Goal: Information Seeking & Learning: Learn about a topic

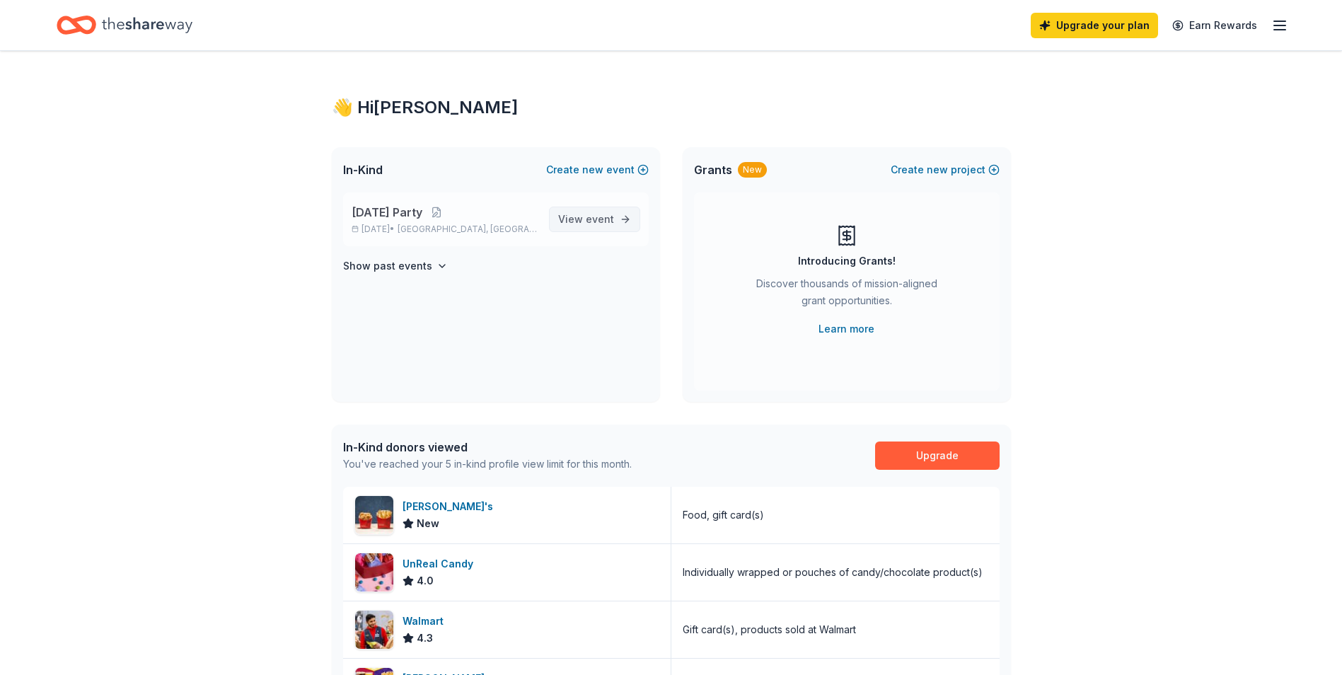
click at [575, 219] on span "View event" at bounding box center [586, 219] width 56 height 17
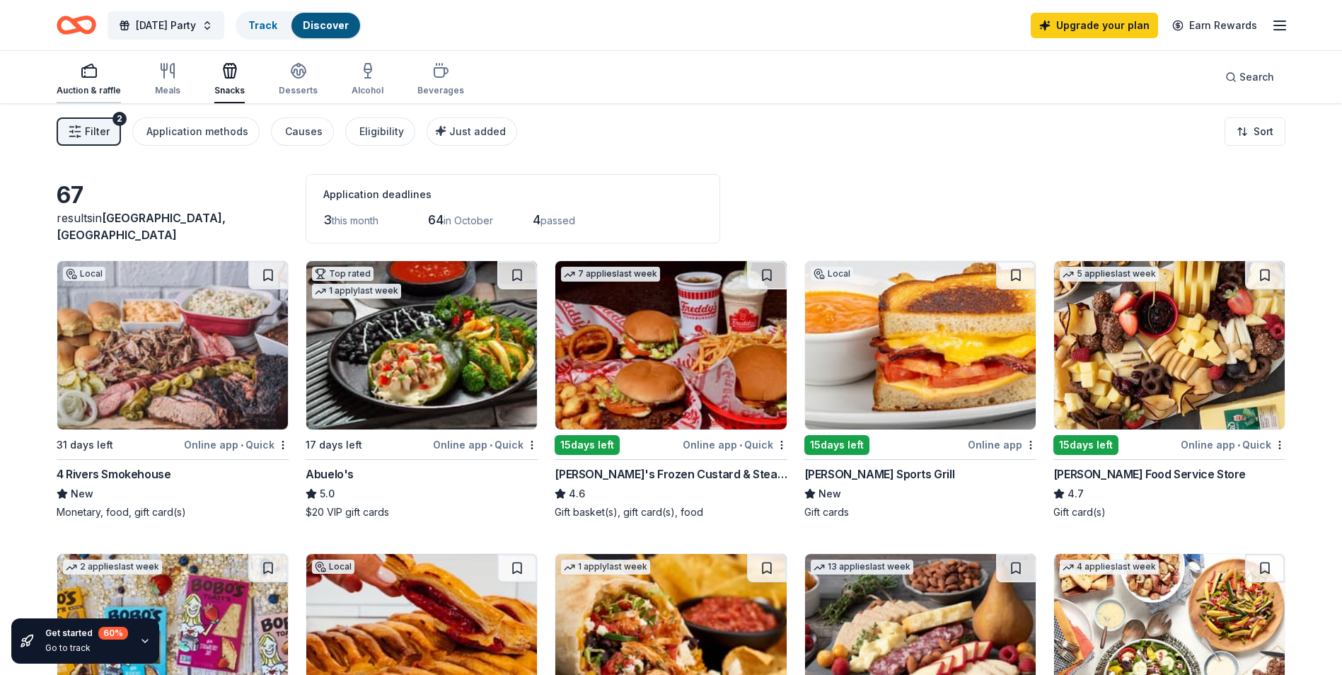
click at [95, 84] on div "Auction & raffle" at bounding box center [89, 79] width 64 height 34
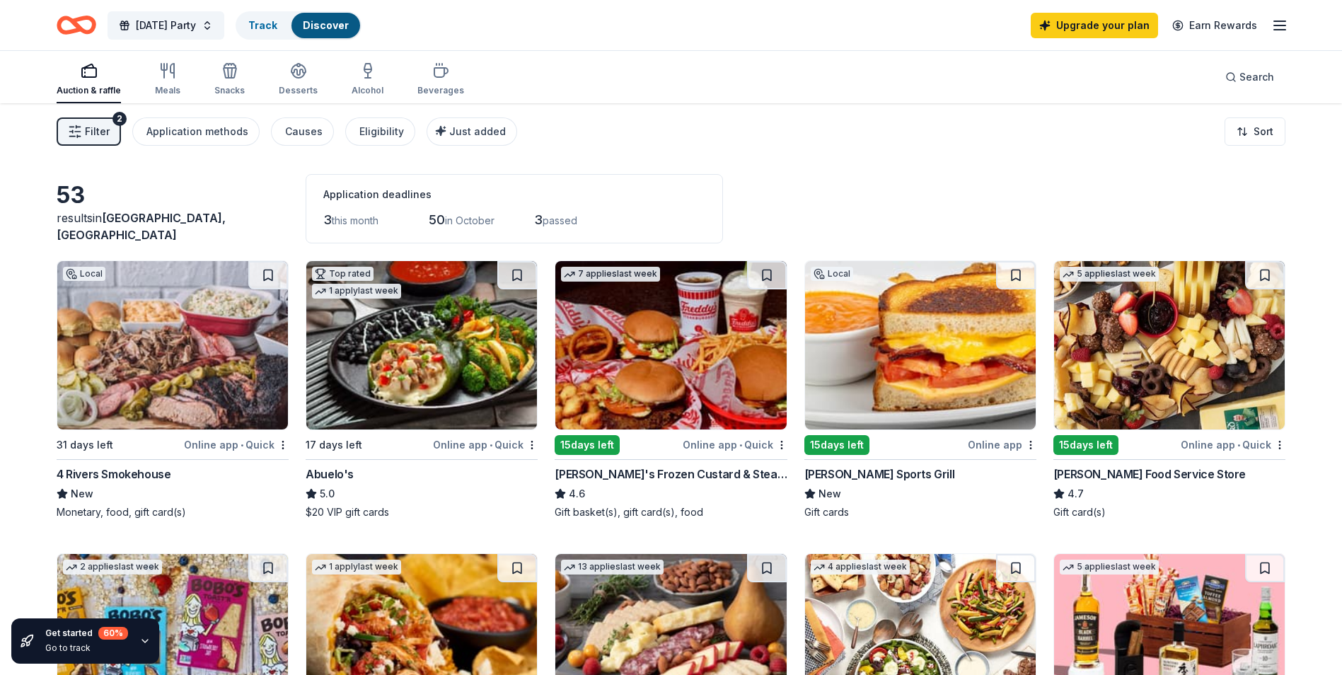
scroll to position [212, 0]
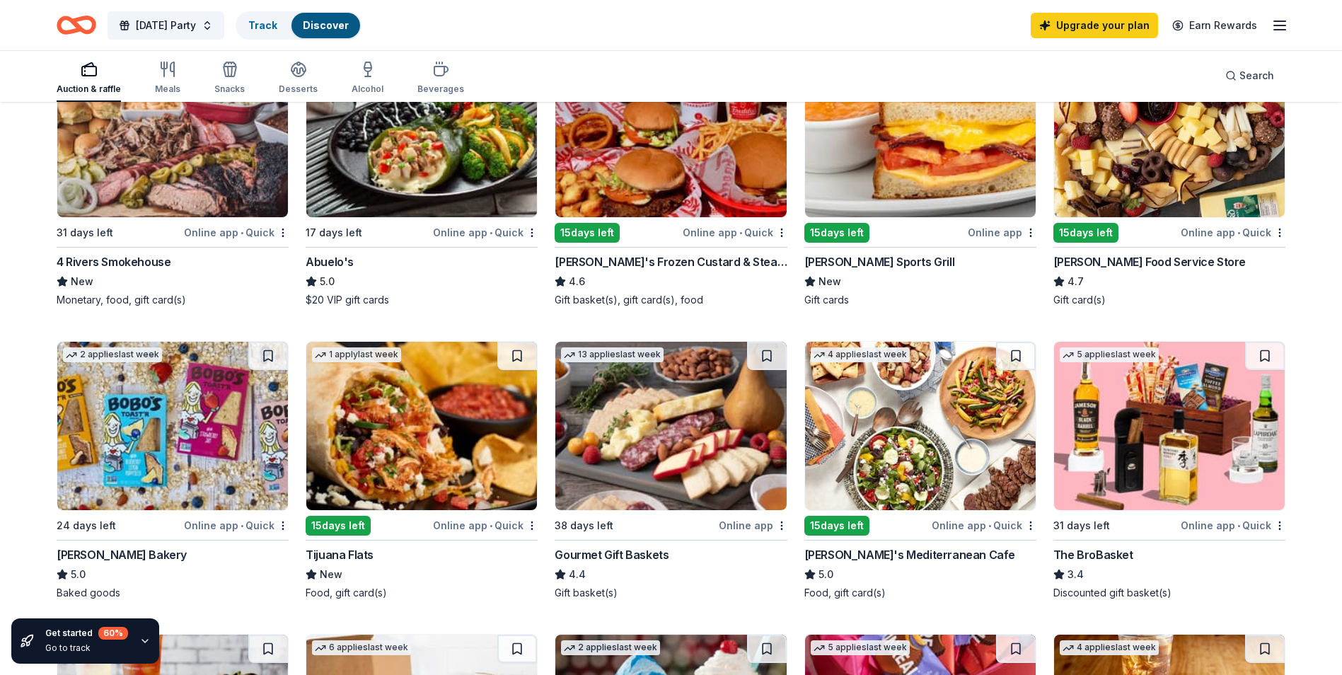
click at [649, 452] on img at bounding box center [670, 426] width 231 height 168
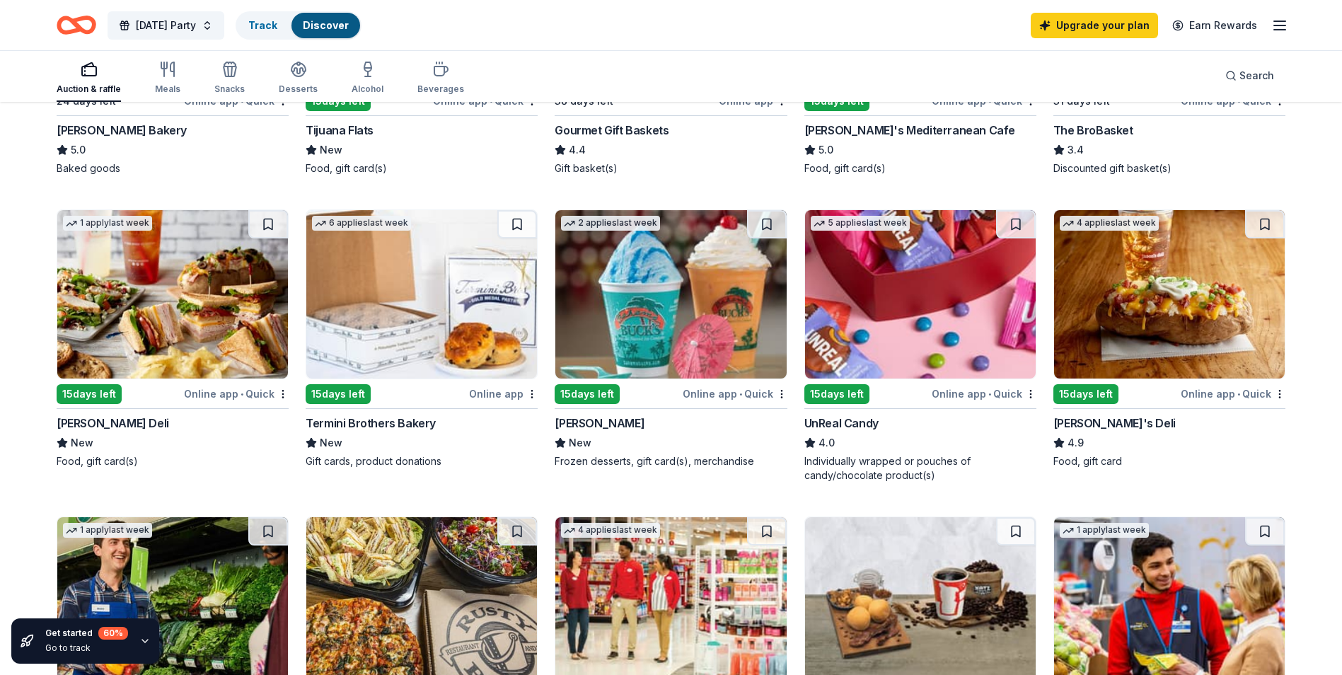
scroll to position [354, 0]
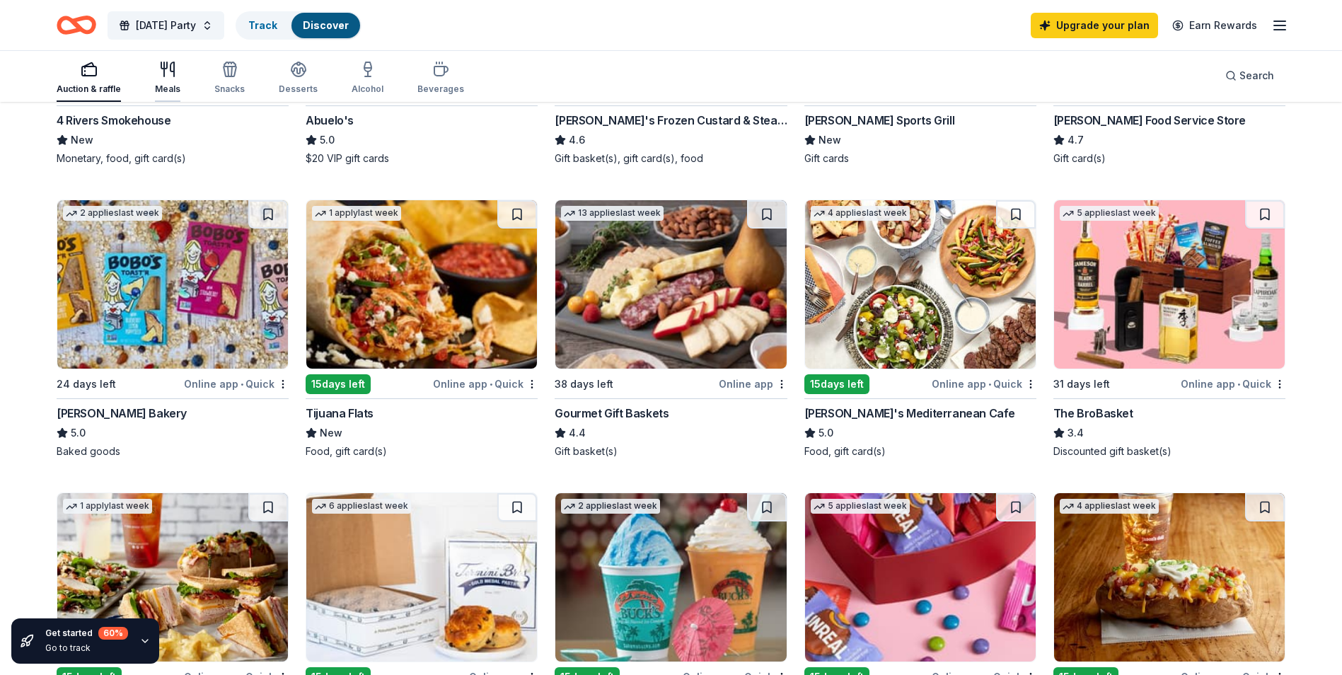
click at [155, 65] on div "button" at bounding box center [167, 69] width 25 height 17
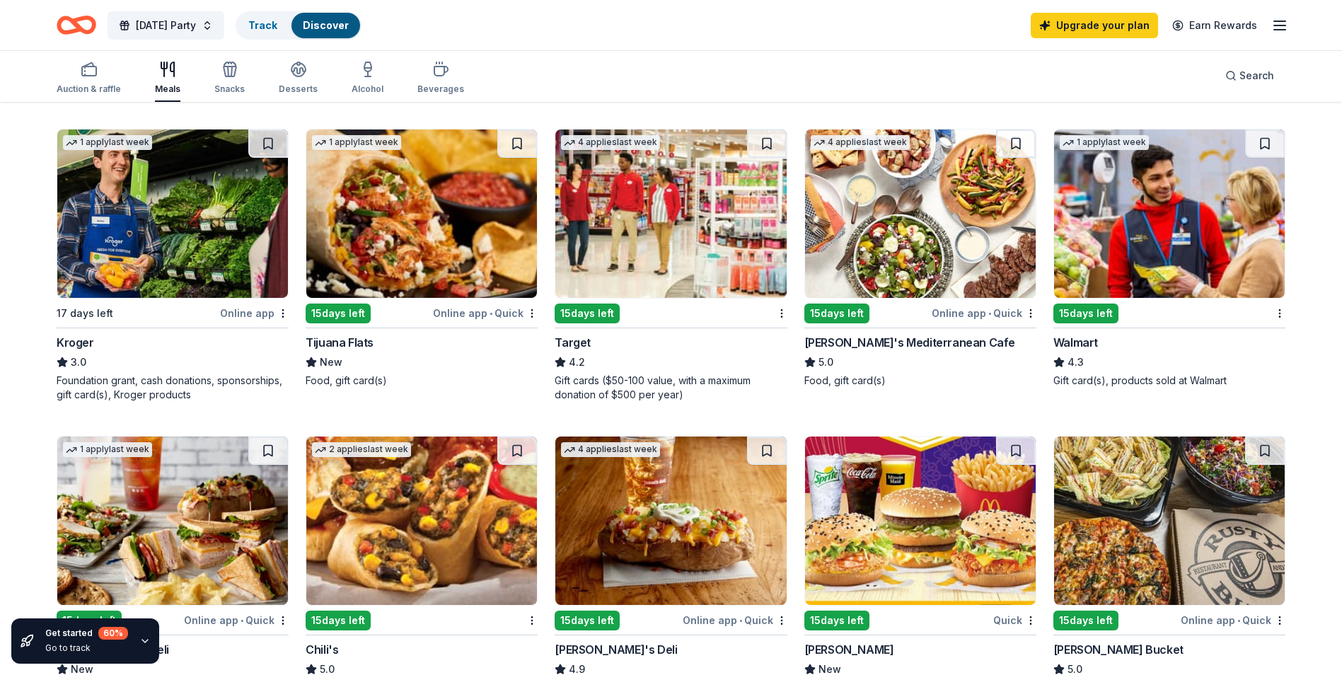
scroll to position [636, 0]
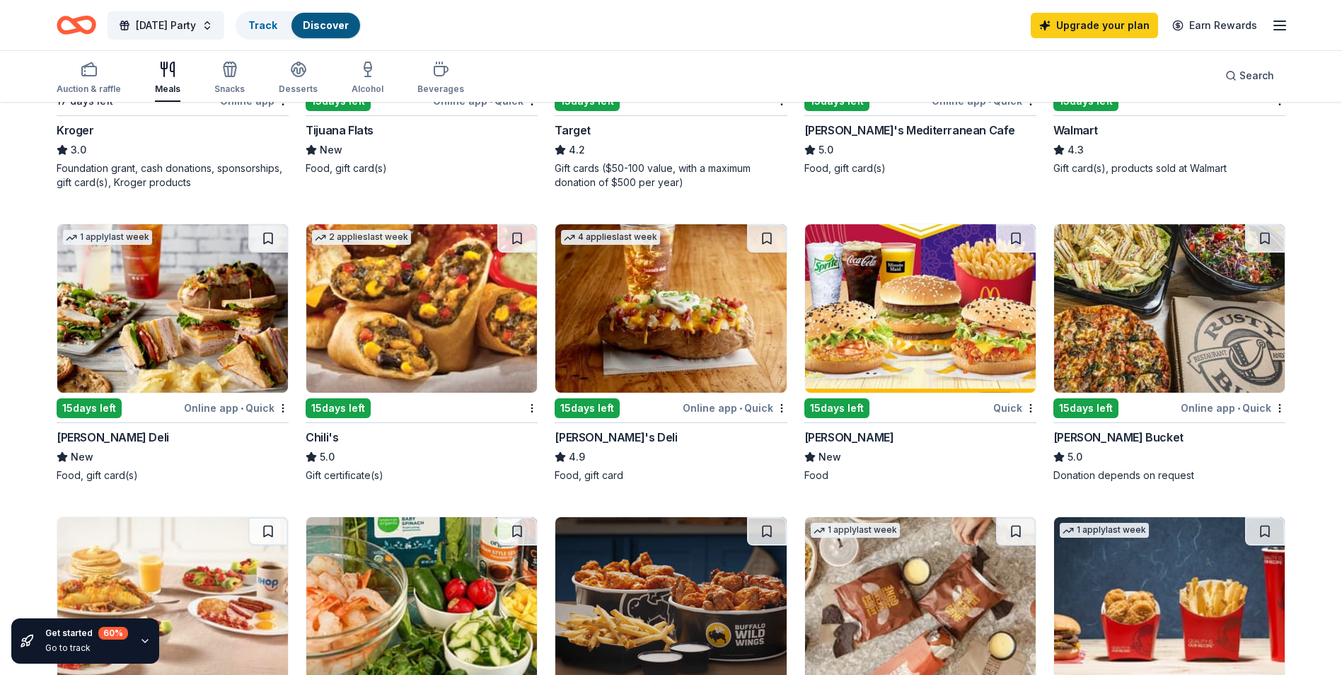
click at [447, 313] on img at bounding box center [421, 308] width 231 height 168
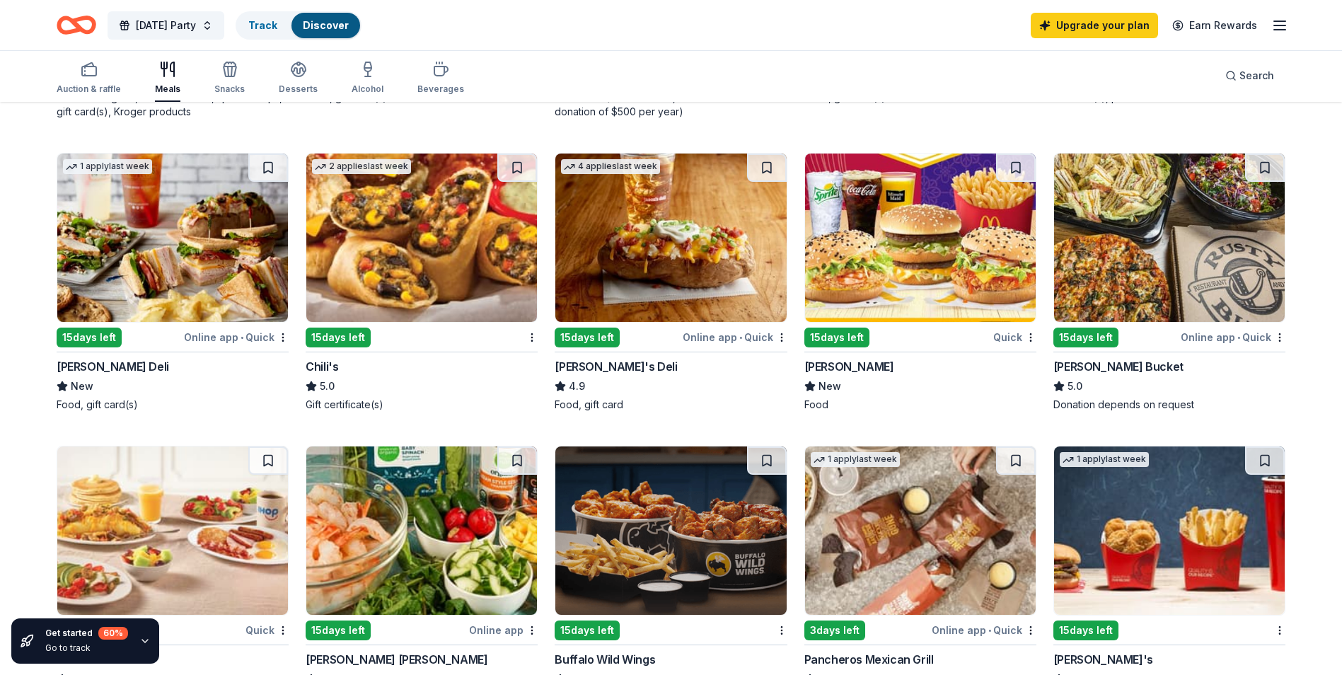
click at [886, 226] on img at bounding box center [920, 237] width 231 height 168
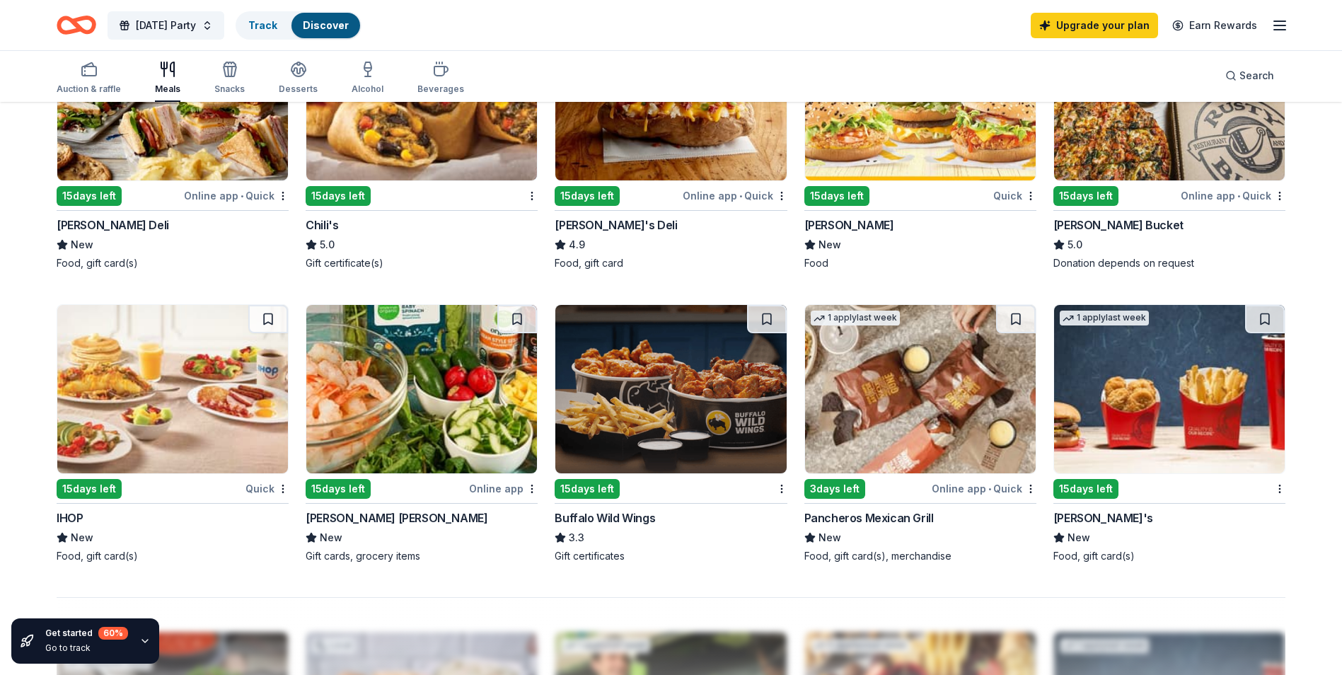
scroll to position [990, 0]
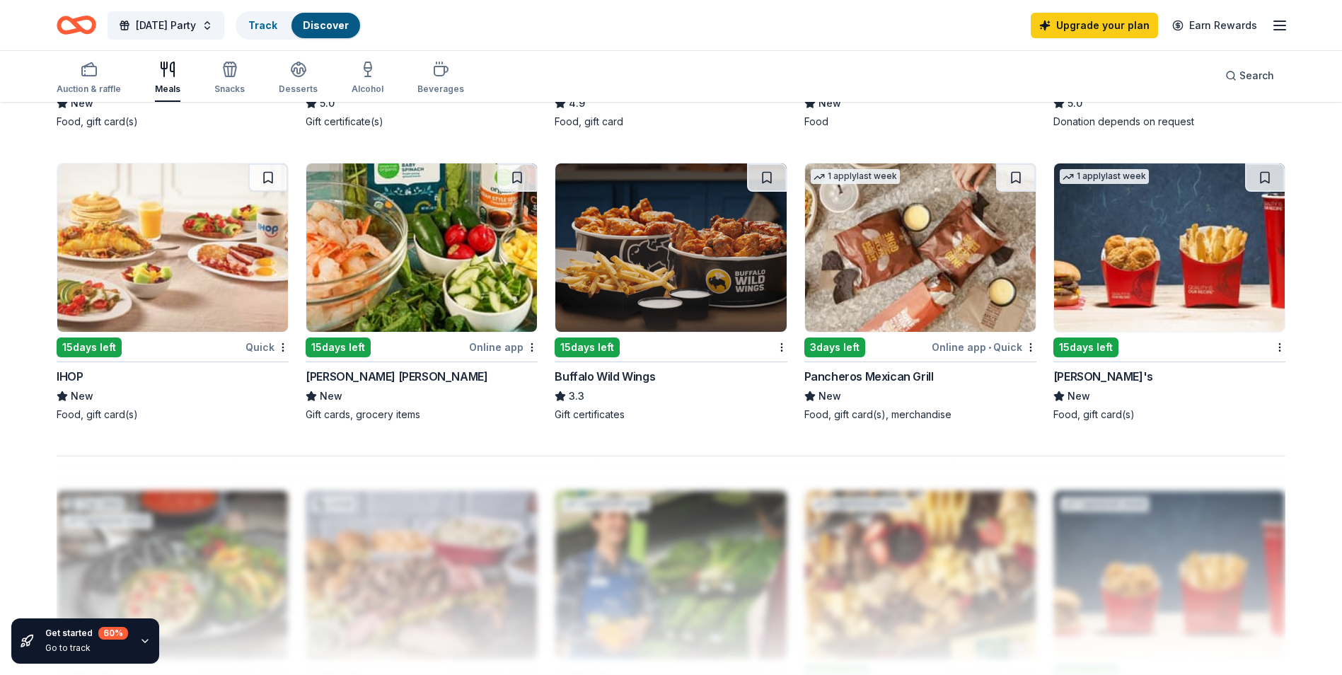
click at [146, 236] on img at bounding box center [172, 247] width 231 height 168
click at [222, 81] on div "Snacks" at bounding box center [229, 78] width 30 height 34
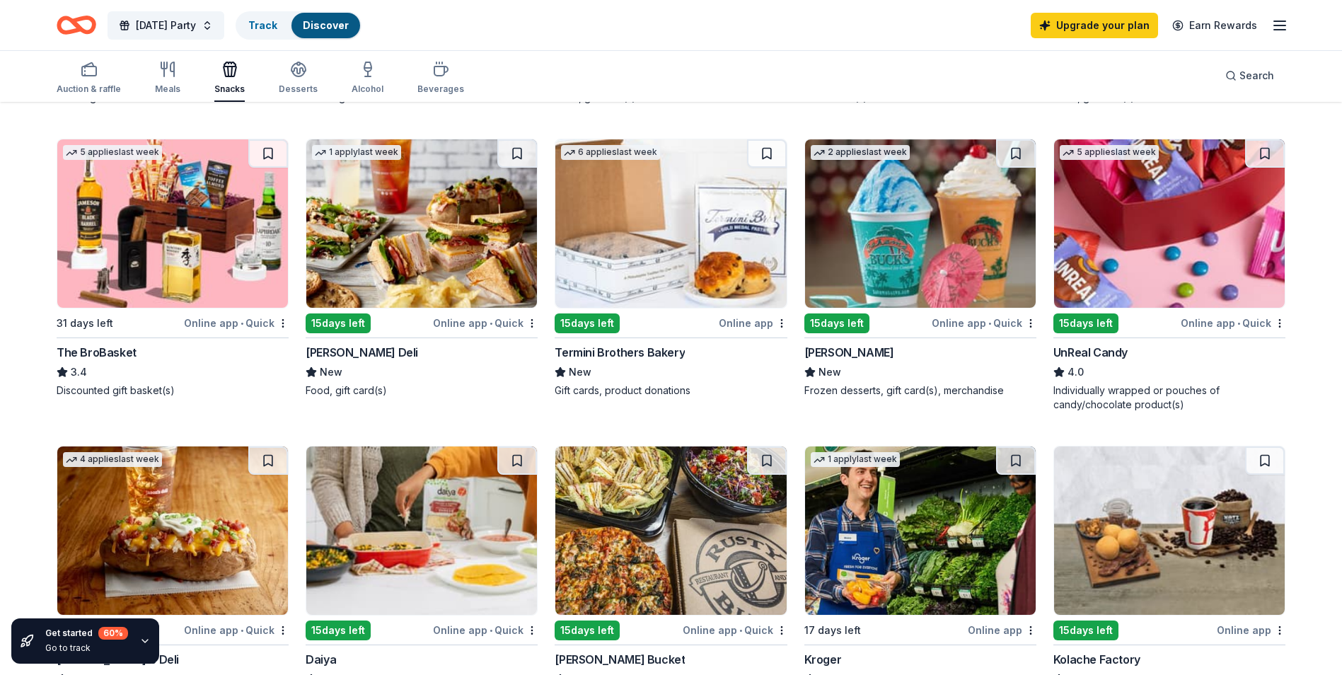
scroll to position [636, 0]
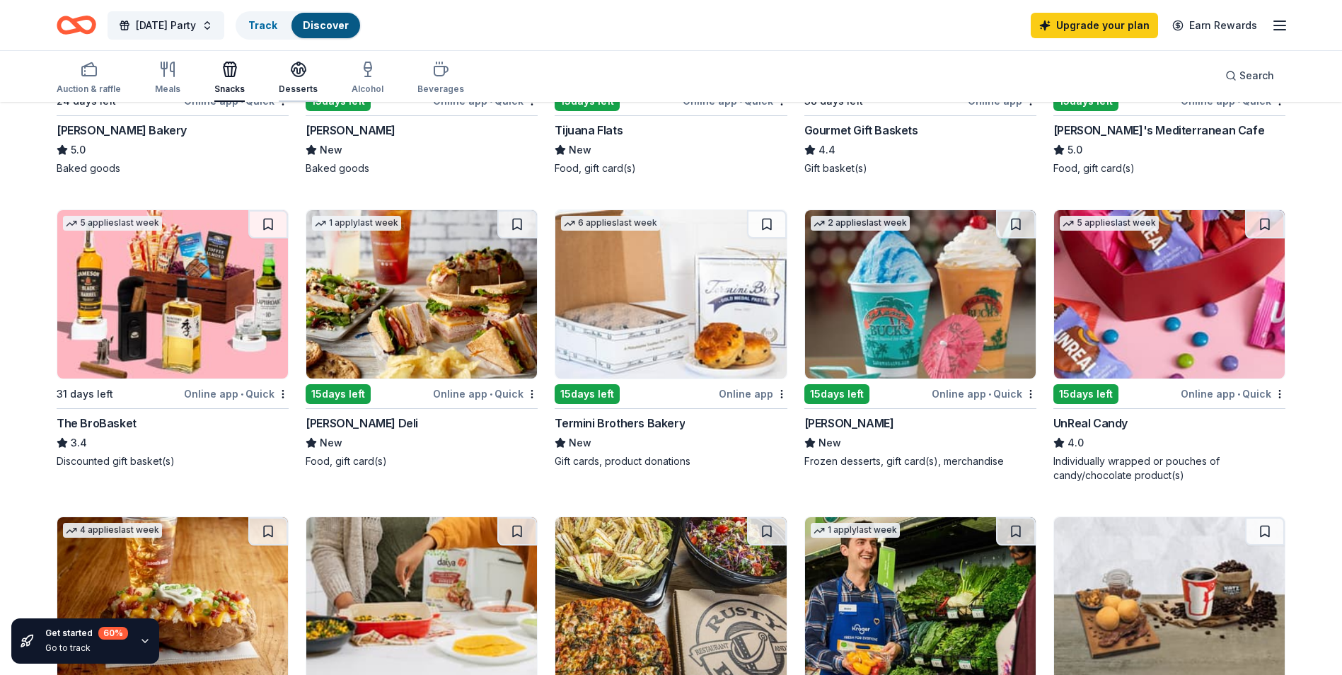
click at [303, 79] on div "Desserts" at bounding box center [298, 78] width 39 height 34
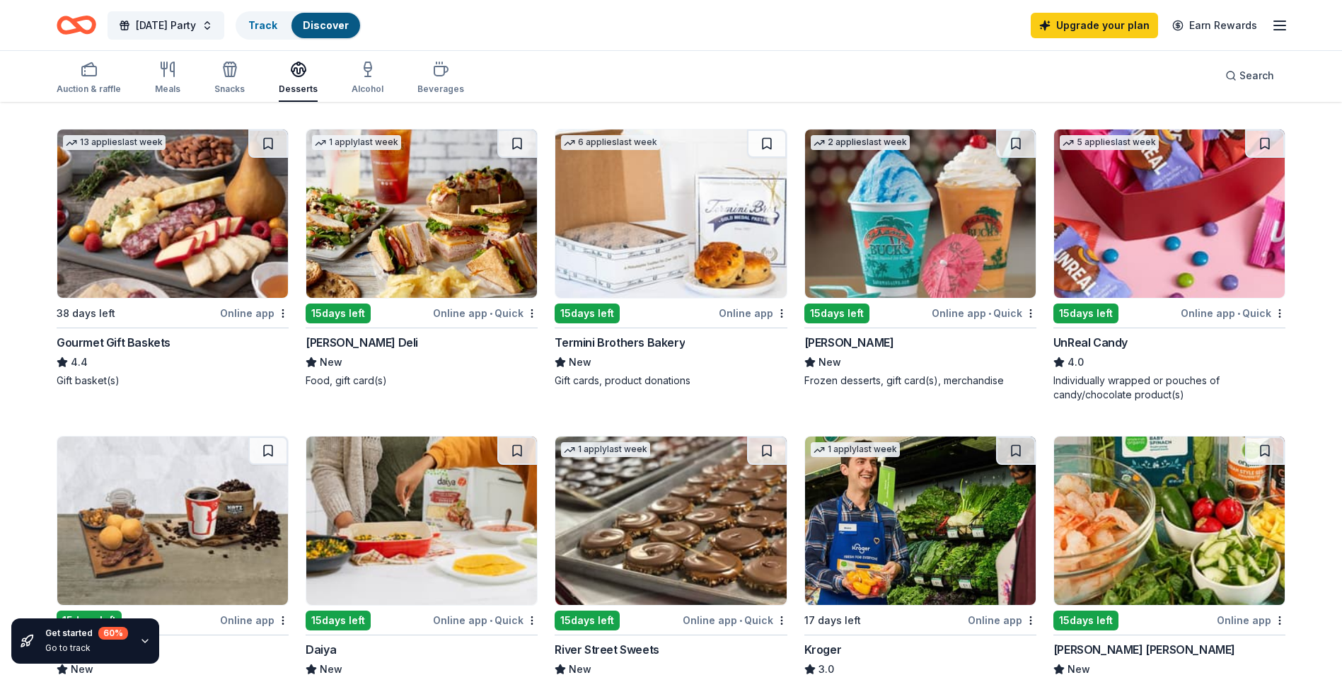
scroll to position [495, 0]
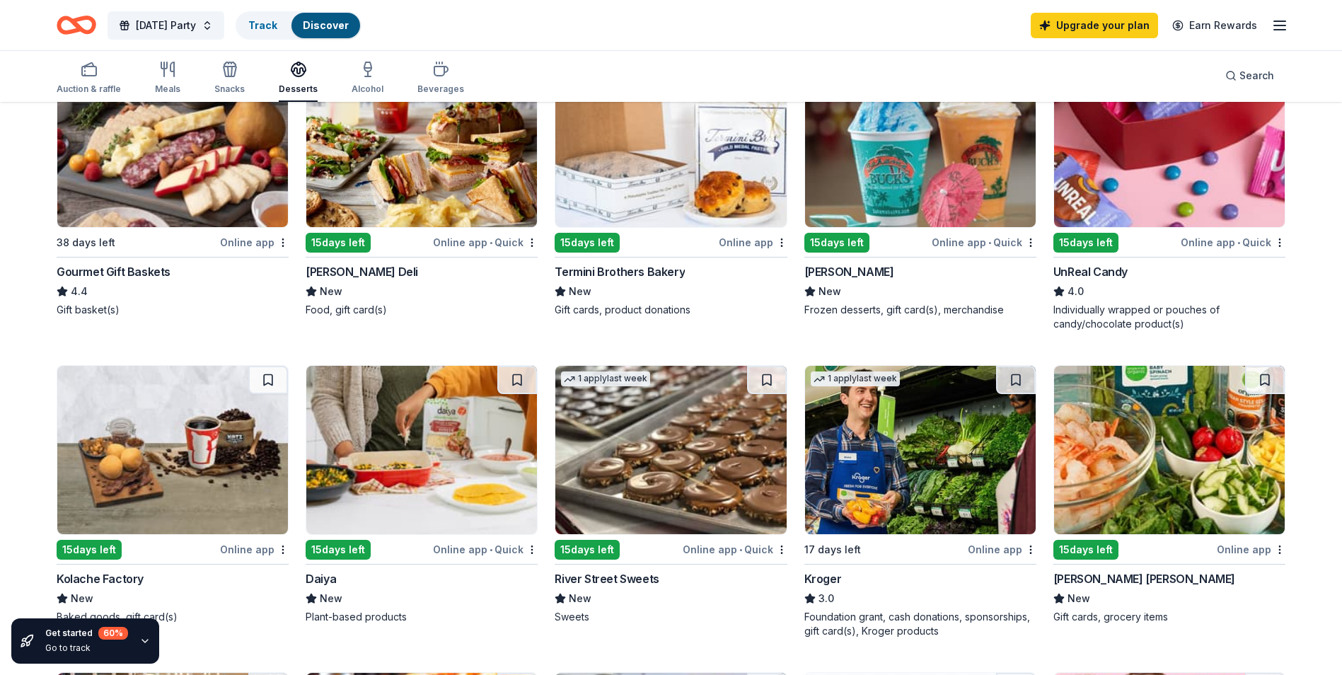
click at [600, 438] on img at bounding box center [670, 450] width 231 height 168
click at [1124, 27] on link "Upgrade your plan" at bounding box center [1093, 25] width 127 height 25
click at [1093, 33] on link "Upgrade your plan" at bounding box center [1093, 25] width 127 height 25
click at [1110, 21] on link "Upgrade your plan" at bounding box center [1093, 25] width 127 height 25
click at [1279, 23] on icon "button" at bounding box center [1279, 25] width 17 height 17
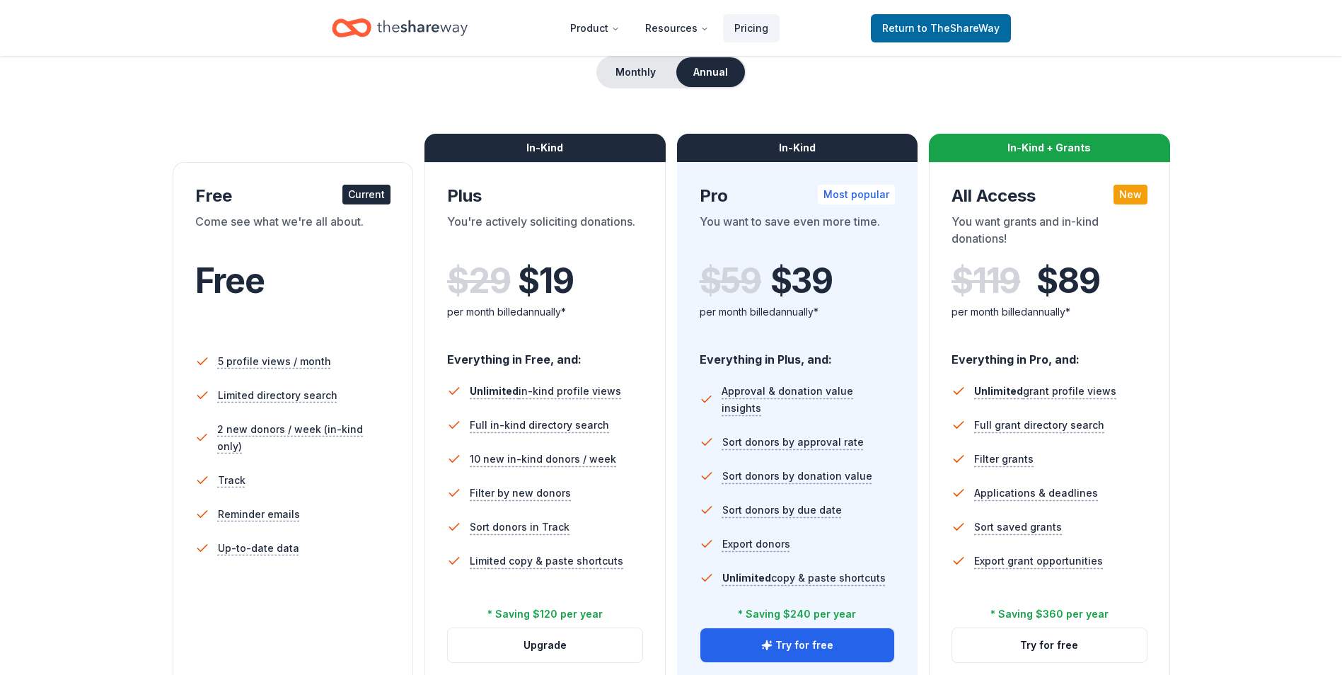
scroll to position [212, 0]
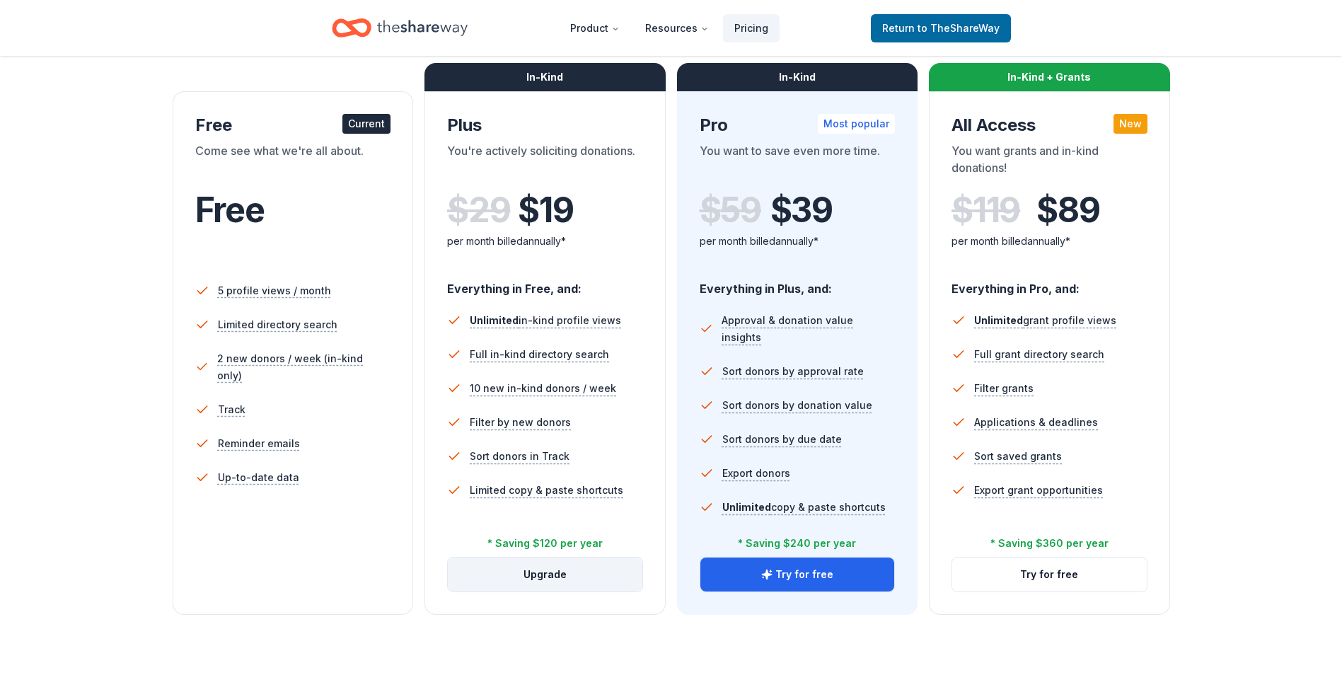
click at [593, 579] on button "Upgrade" at bounding box center [545, 574] width 194 height 34
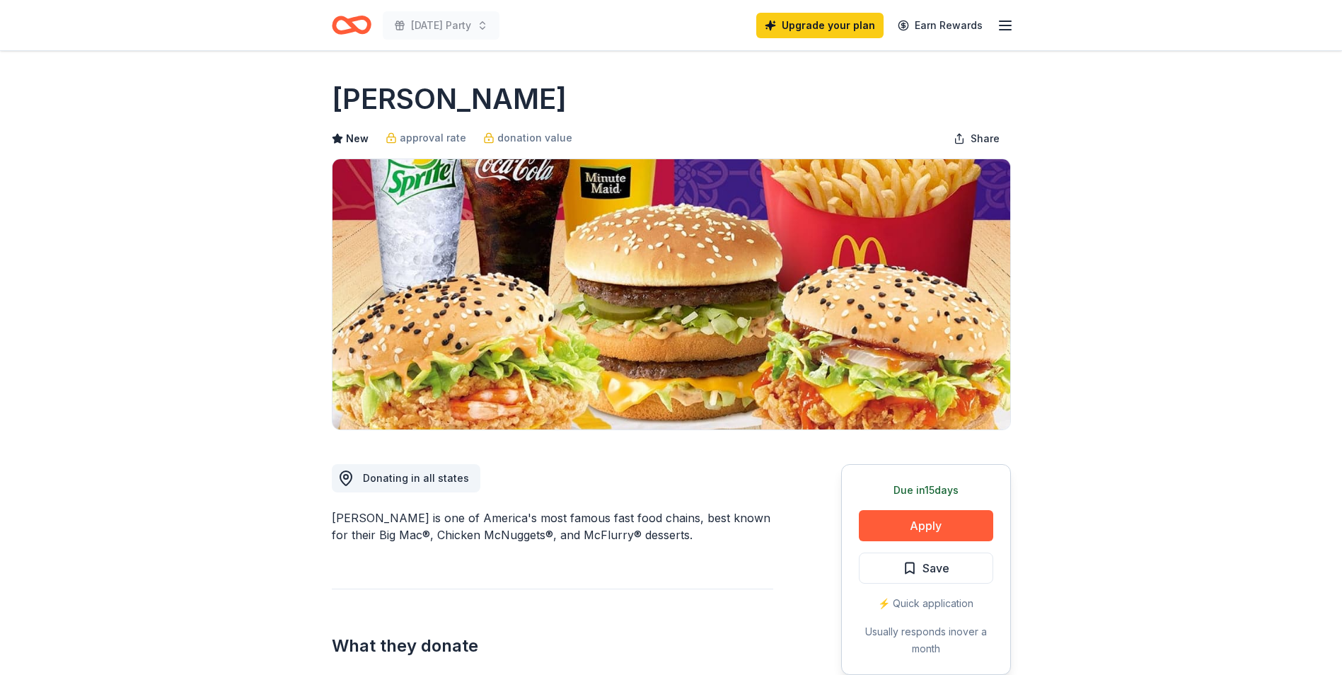
scroll to position [141, 0]
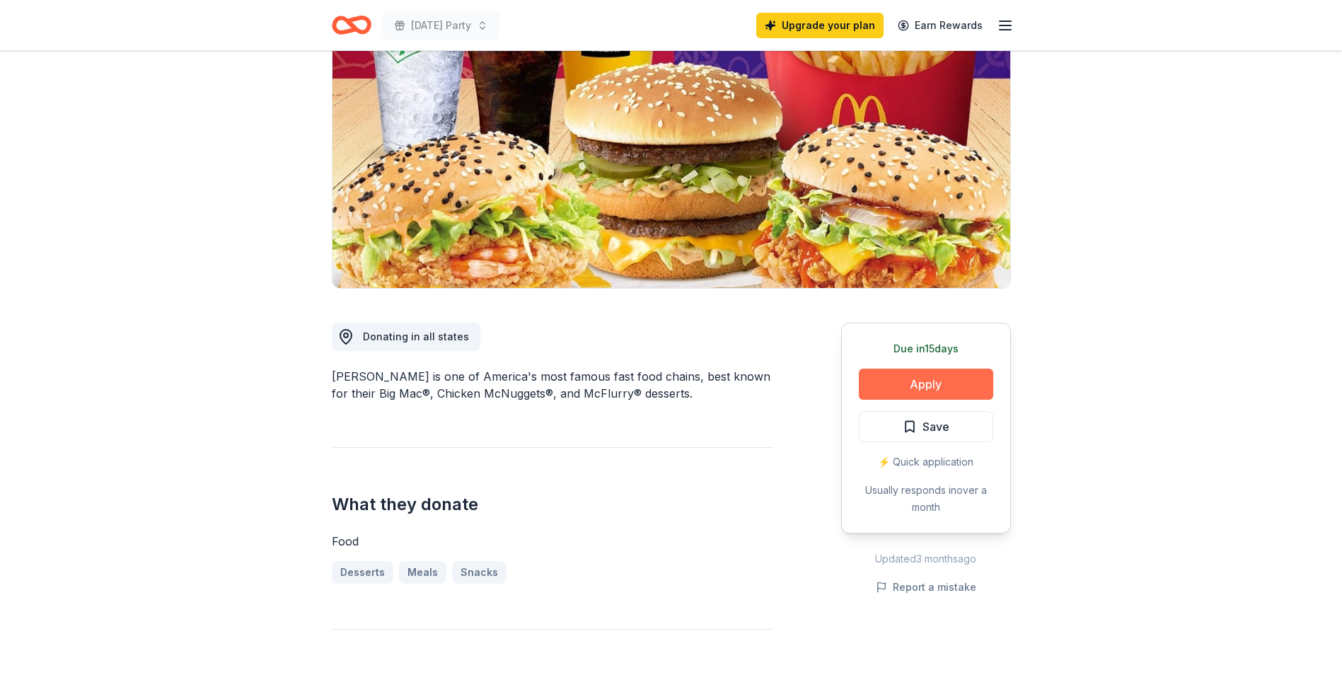
click at [919, 378] on button "Apply" at bounding box center [926, 383] width 134 height 31
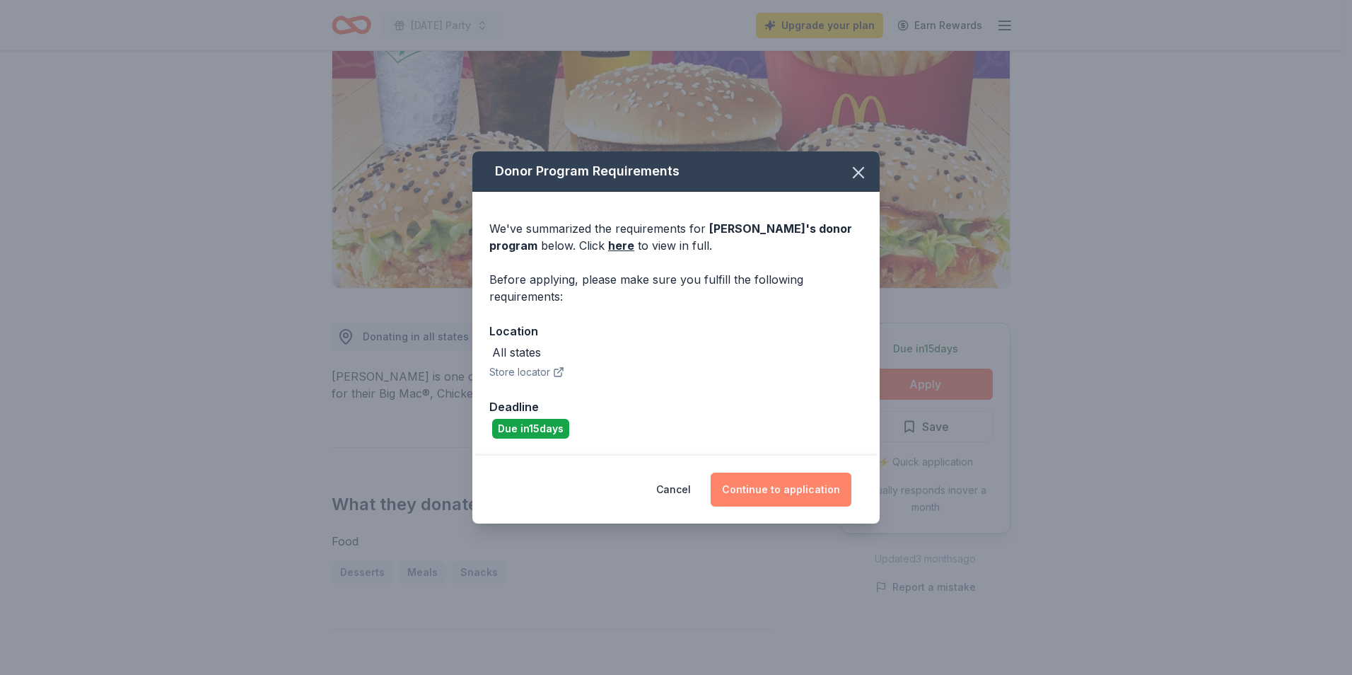
click at [774, 482] on button "Continue to application" at bounding box center [781, 489] width 141 height 34
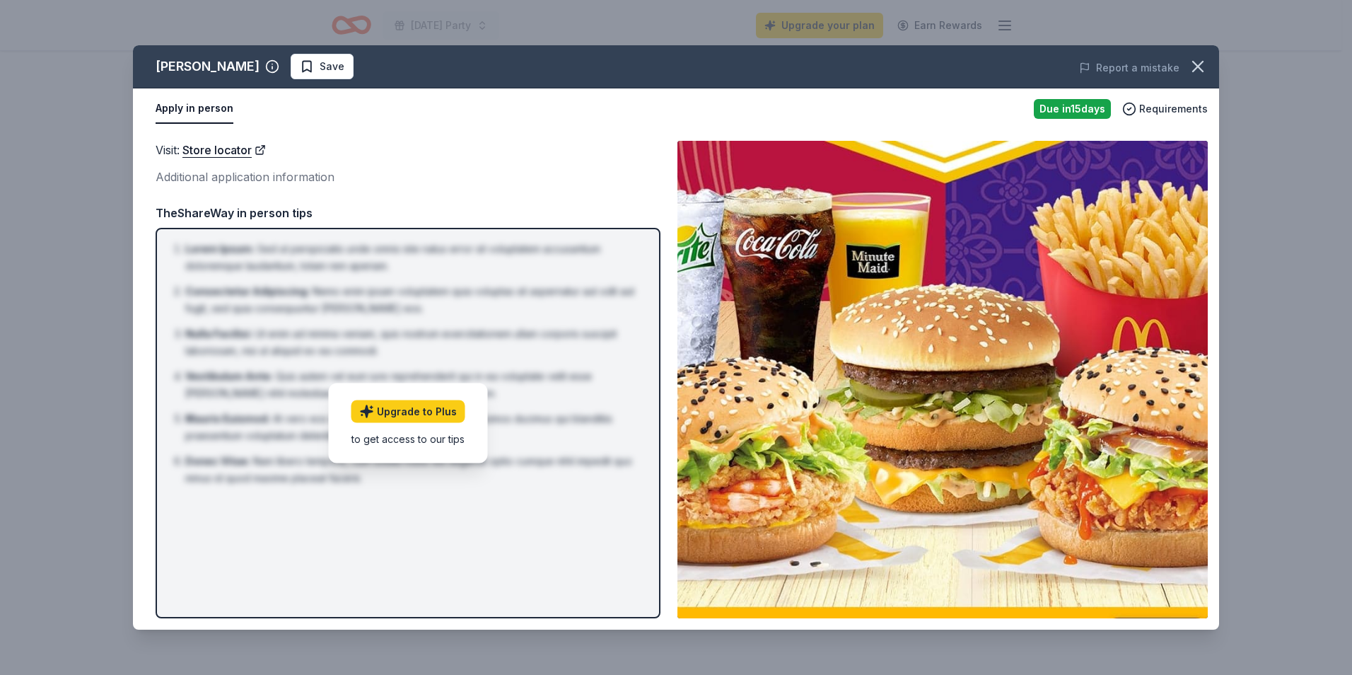
click at [184, 112] on button "Apply in person" at bounding box center [195, 109] width 78 height 30
click at [185, 105] on button "Apply in person" at bounding box center [195, 109] width 78 height 30
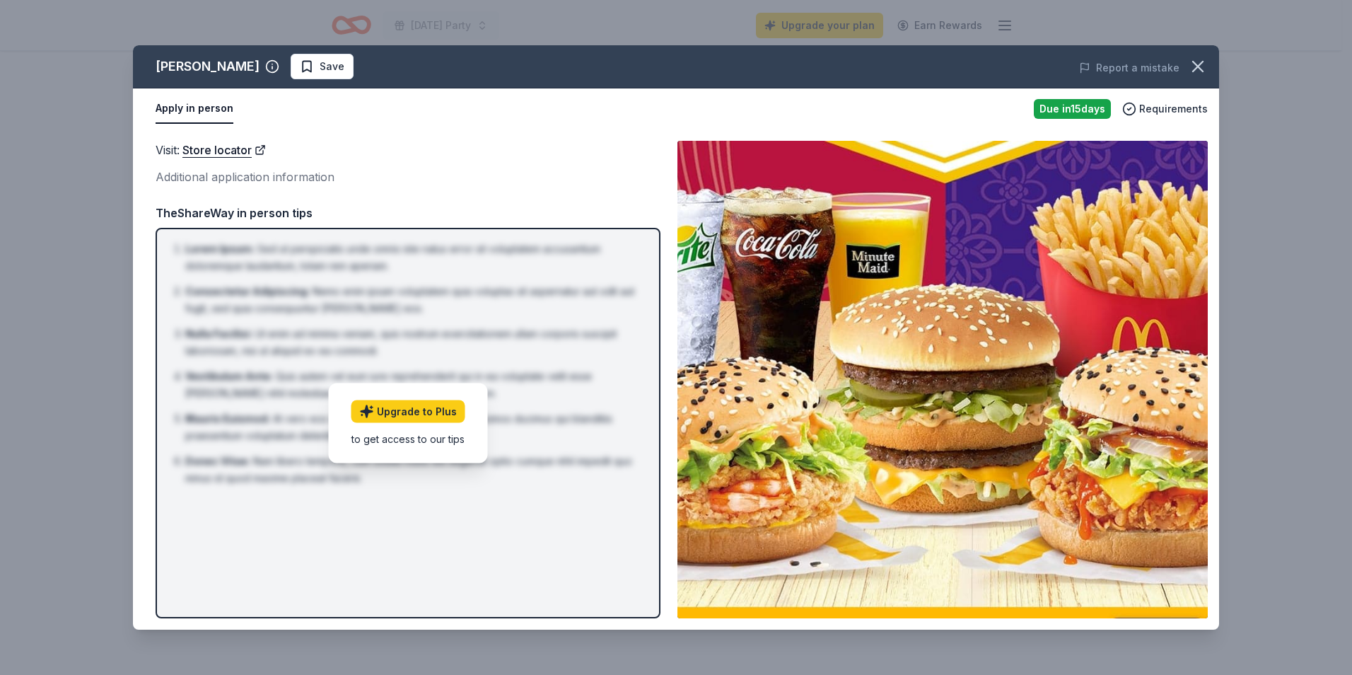
click at [185, 105] on button "Apply in person" at bounding box center [195, 109] width 78 height 30
click at [213, 112] on button "Apply in person" at bounding box center [195, 109] width 78 height 30
click at [1198, 66] on icon "button" at bounding box center [1198, 67] width 10 height 10
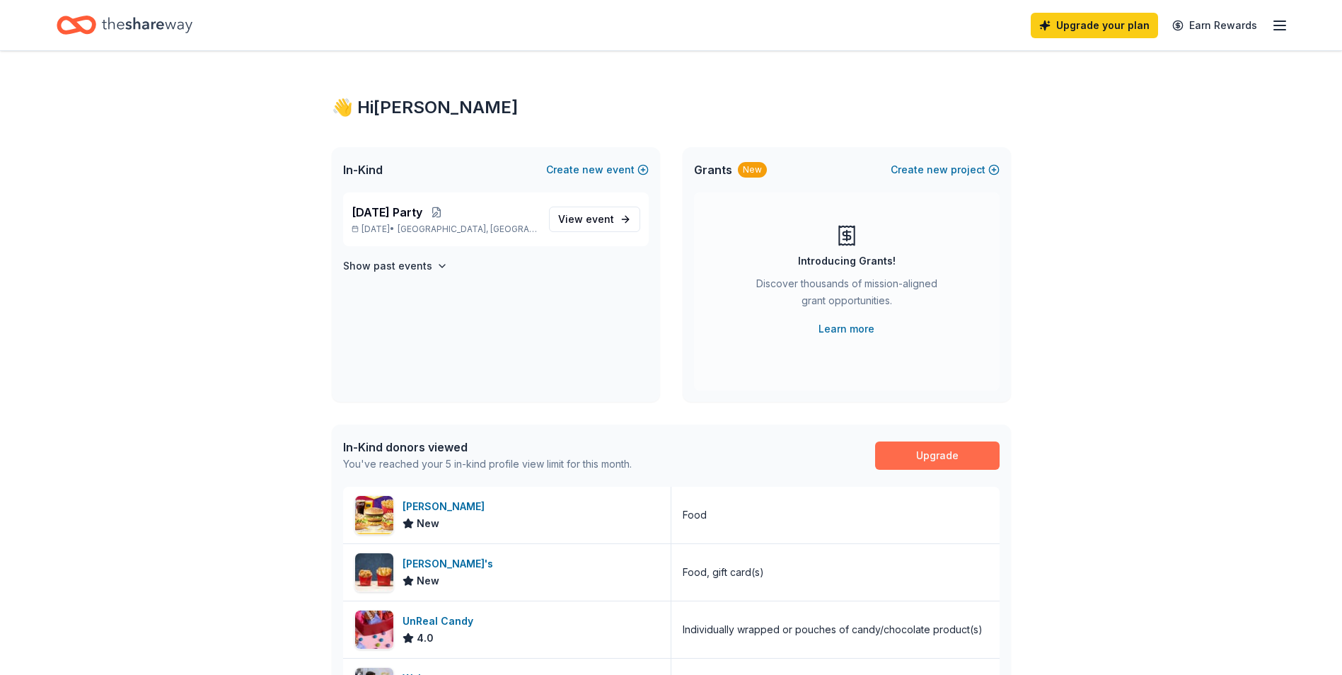
click at [924, 448] on link "Upgrade" at bounding box center [937, 455] width 124 height 28
click at [1279, 17] on icon "button" at bounding box center [1279, 25] width 17 height 17
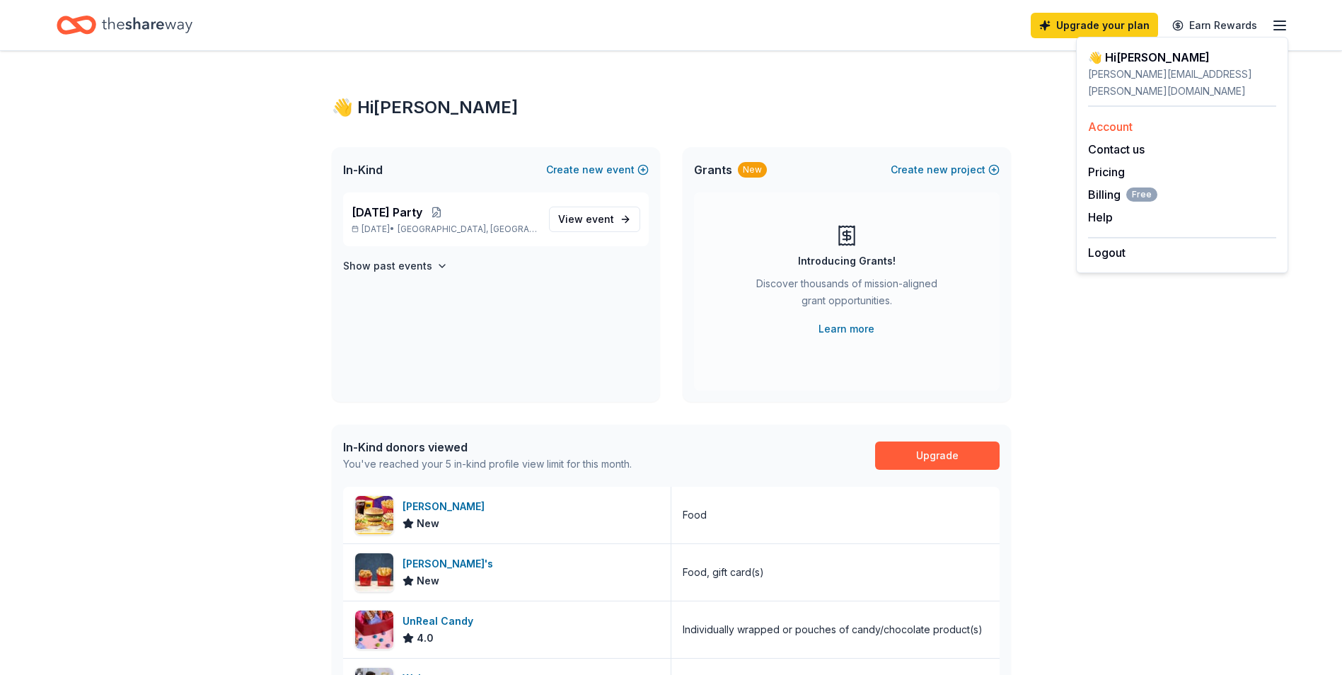
click at [1108, 120] on link "Account" at bounding box center [1110, 127] width 45 height 14
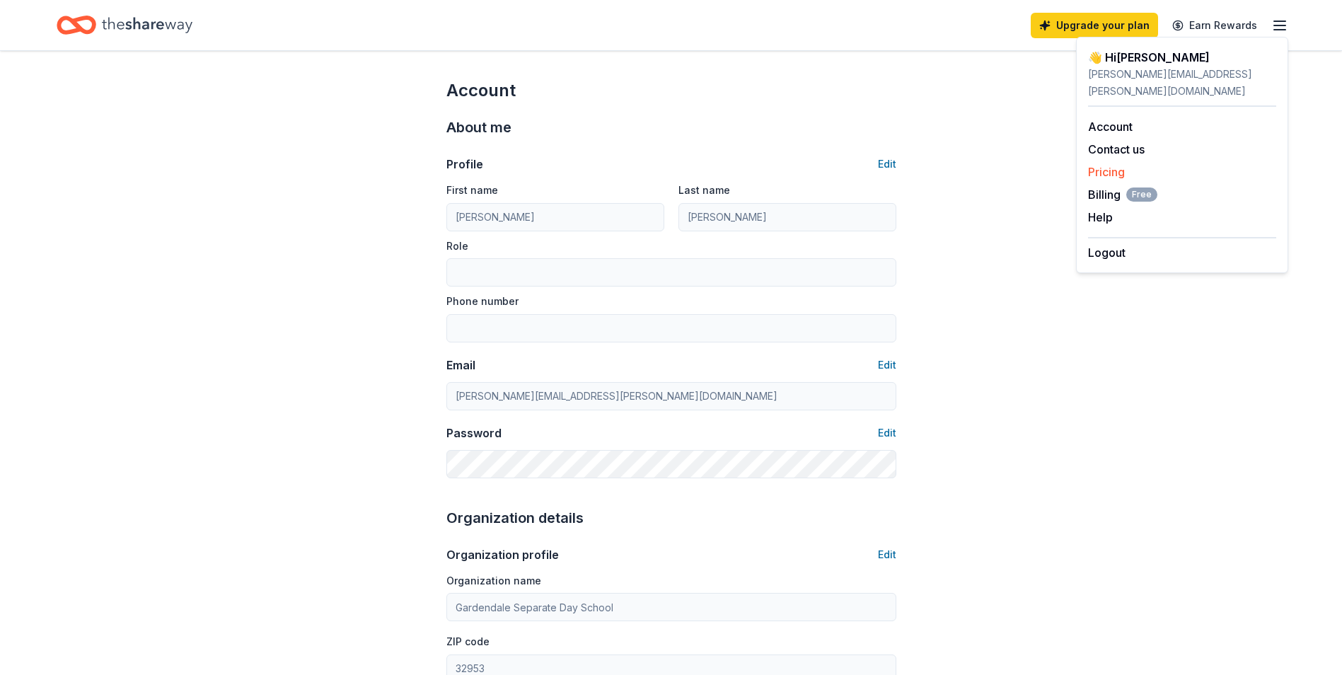
click at [1115, 165] on link "Pricing" at bounding box center [1106, 172] width 37 height 14
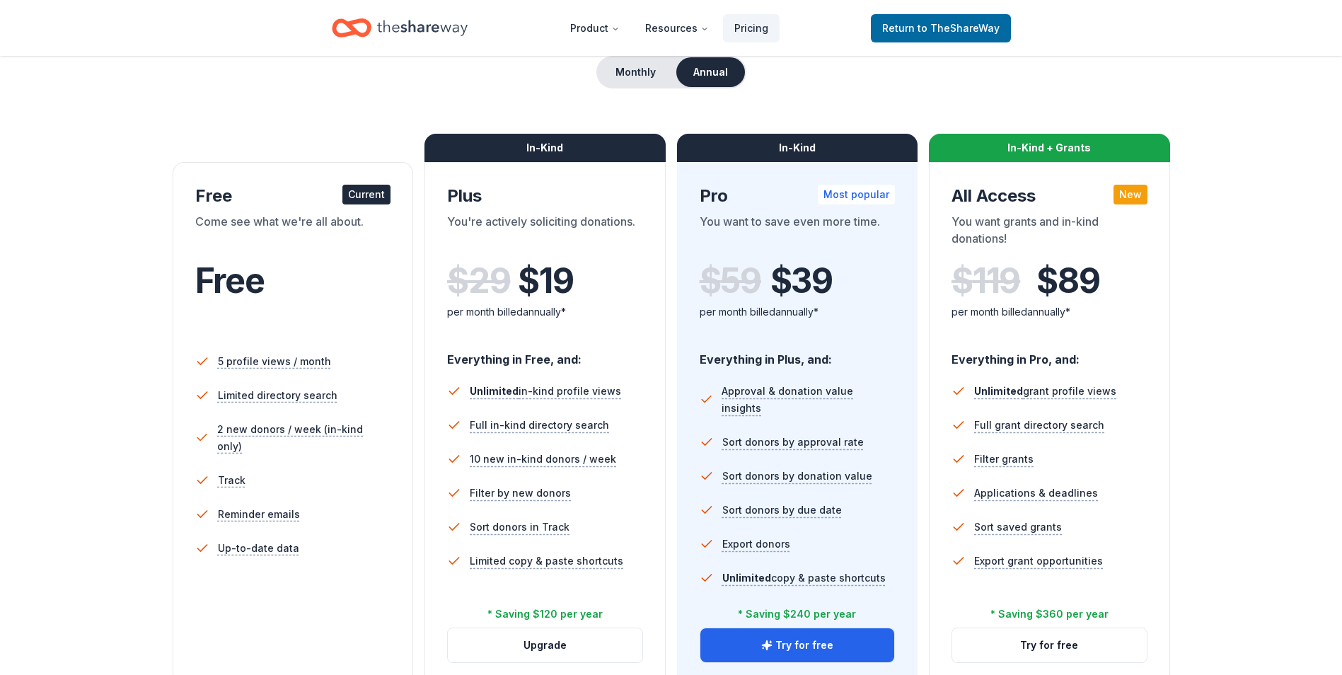
scroll to position [212, 0]
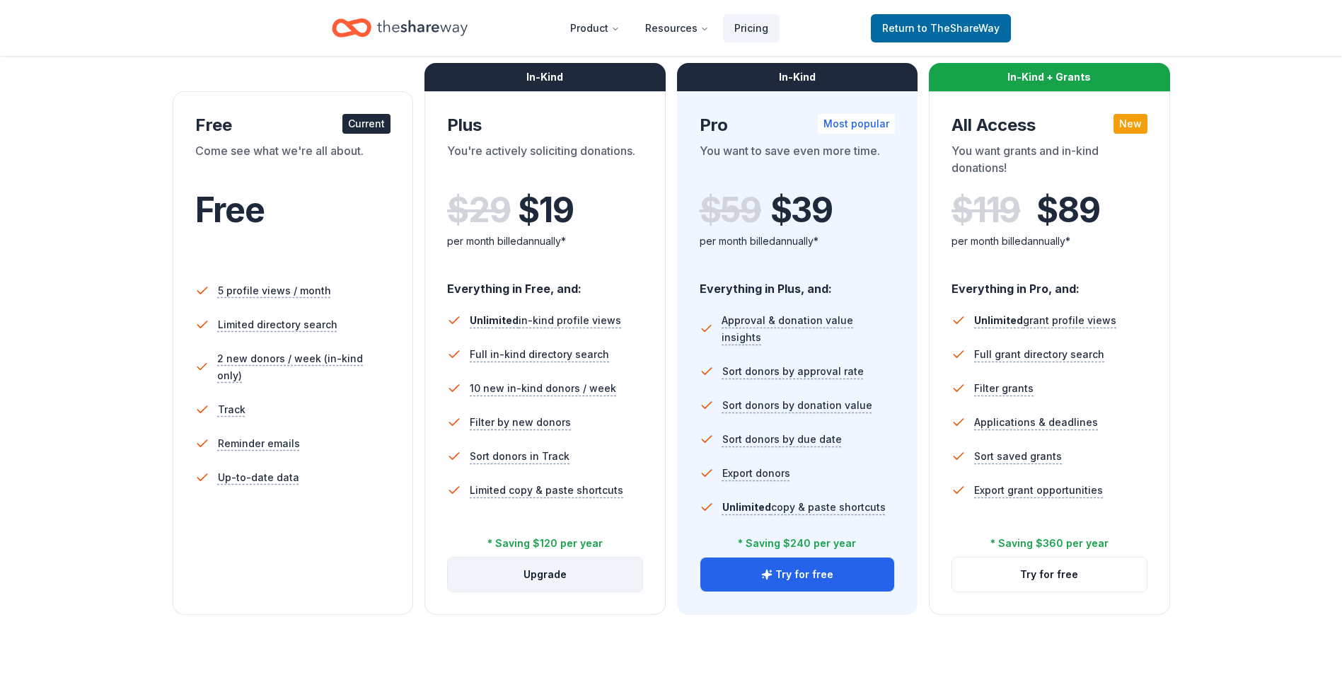
click at [573, 574] on button "Upgrade" at bounding box center [545, 574] width 194 height 34
